Goal: Transaction & Acquisition: Purchase product/service

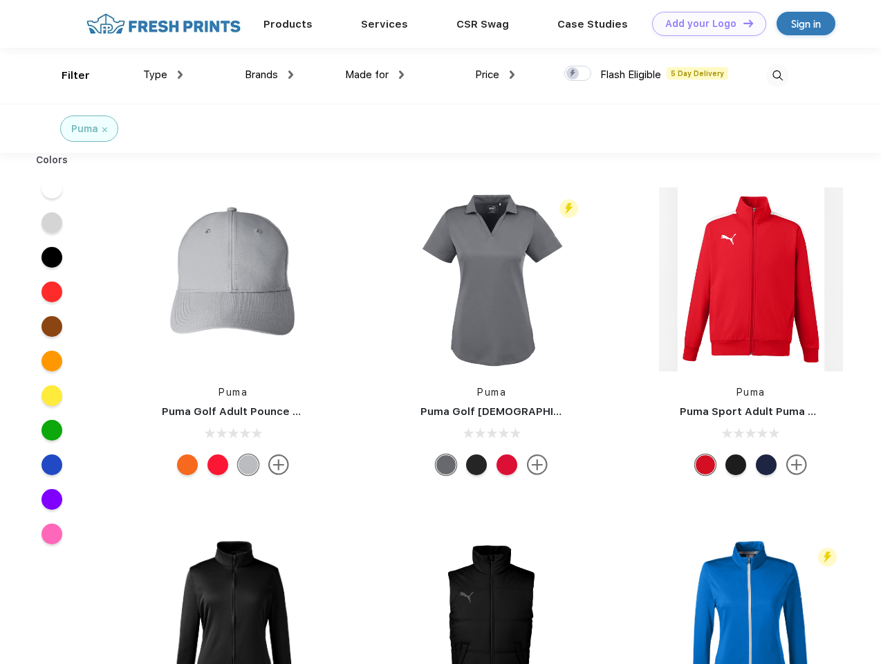
scroll to position [1, 0]
click at [704, 24] on link "Add your Logo Design Tool" at bounding box center [709, 24] width 114 height 24
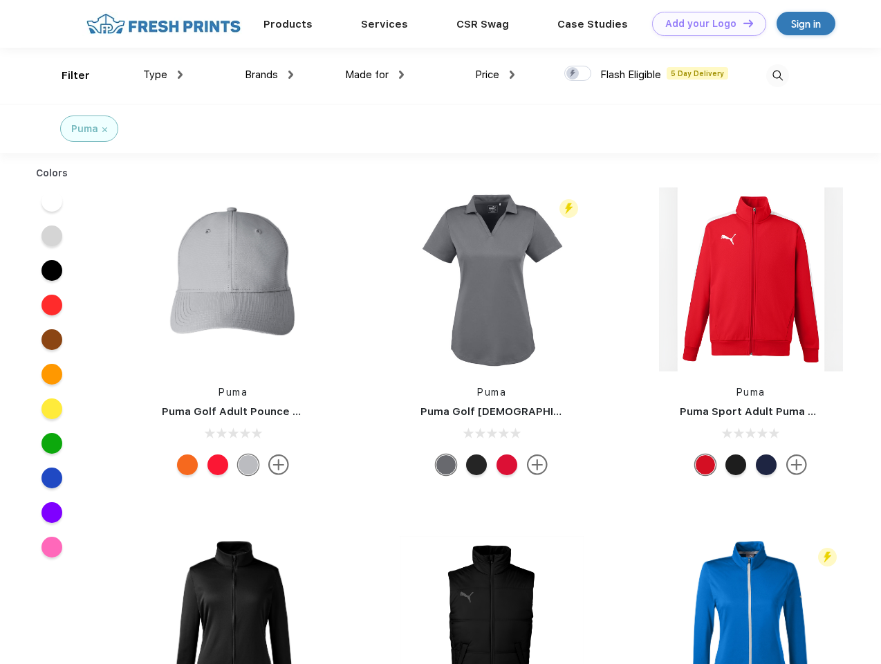
click at [0, 0] on div "Design Tool" at bounding box center [0, 0] width 0 height 0
click at [742, 23] on link "Add your Logo Design Tool" at bounding box center [709, 24] width 114 height 24
click at [66, 75] on div "Filter" at bounding box center [76, 76] width 28 height 16
click at [163, 75] on span "Type" at bounding box center [155, 74] width 24 height 12
click at [269, 75] on span "Brands" at bounding box center [261, 74] width 33 height 12
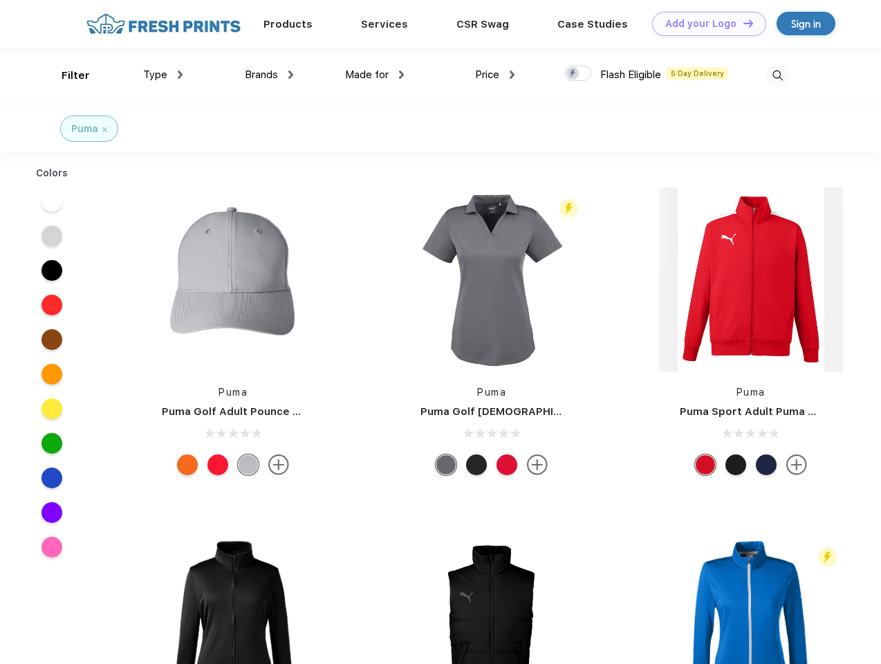
click at [375, 75] on span "Made for" at bounding box center [367, 74] width 44 height 12
click at [495, 75] on span "Price" at bounding box center [487, 74] width 24 height 12
click at [578, 74] on div at bounding box center [577, 73] width 27 height 15
click at [573, 74] on input "checkbox" at bounding box center [568, 69] width 9 height 9
click at [777, 75] on img at bounding box center [777, 75] width 23 height 23
